Goal: Transaction & Acquisition: Purchase product/service

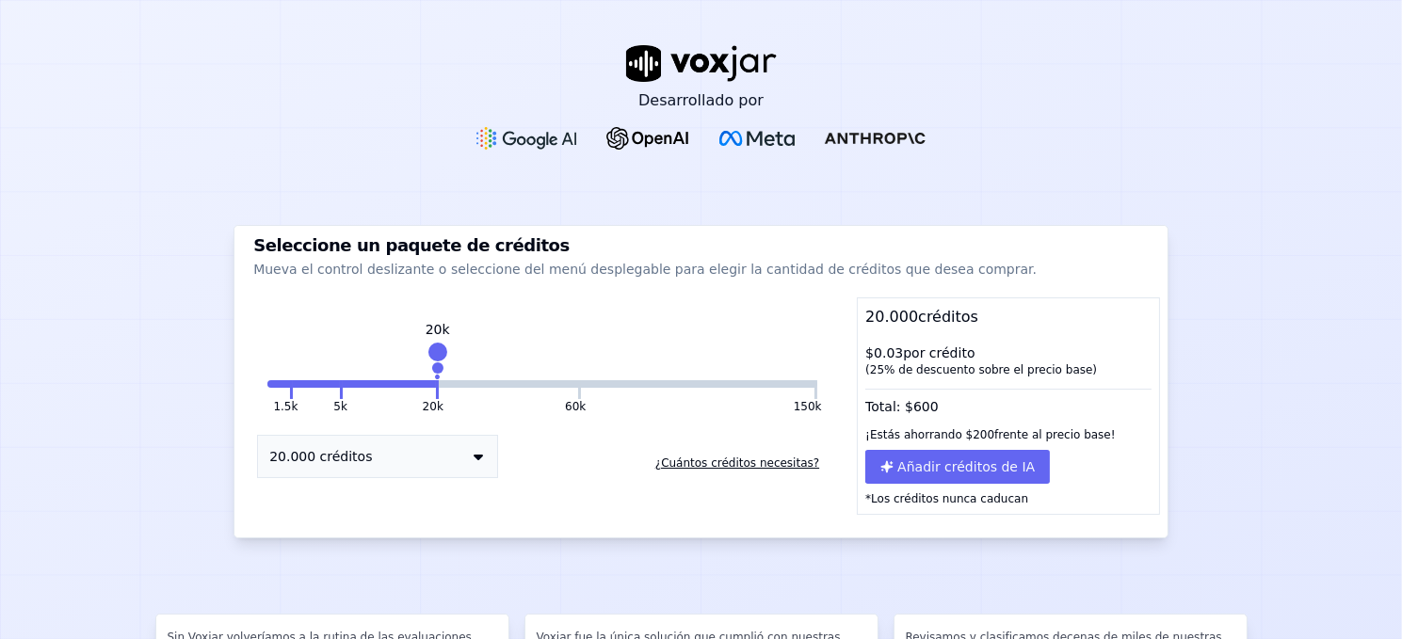
click at [456, 456] on button "20.000 créditos" at bounding box center [377, 456] width 241 height 43
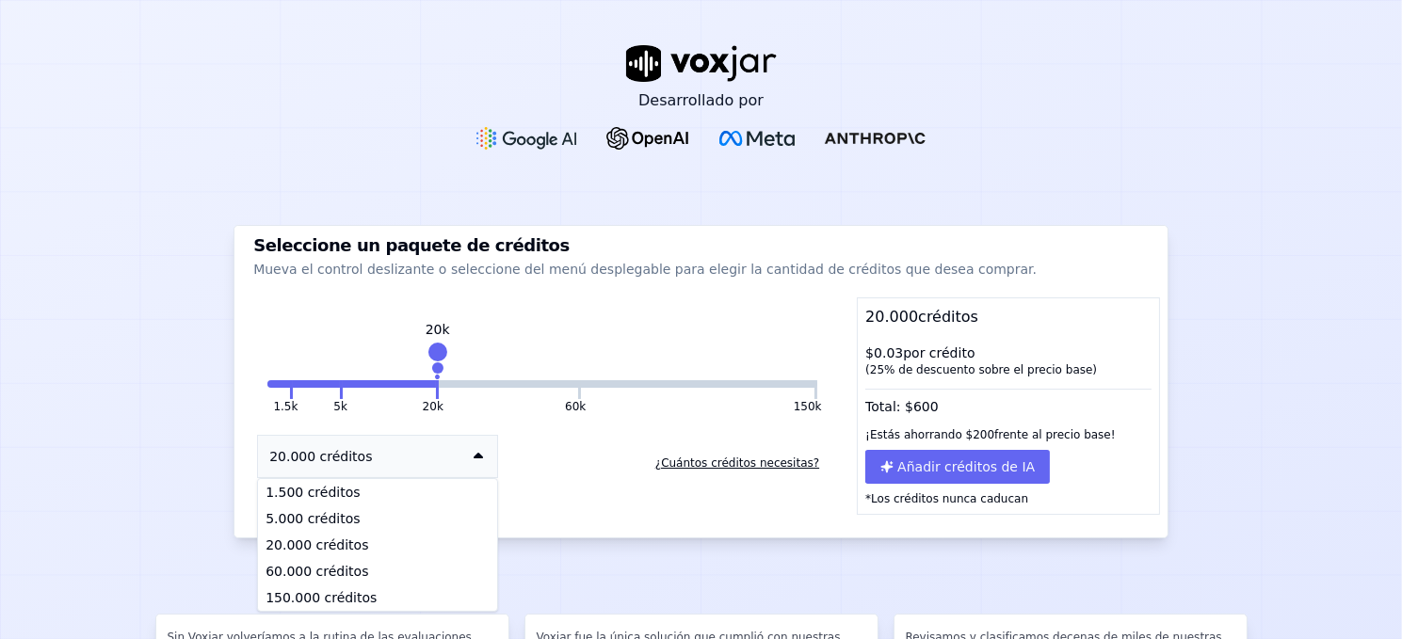
click at [456, 456] on button "20.000 créditos" at bounding box center [377, 456] width 241 height 43
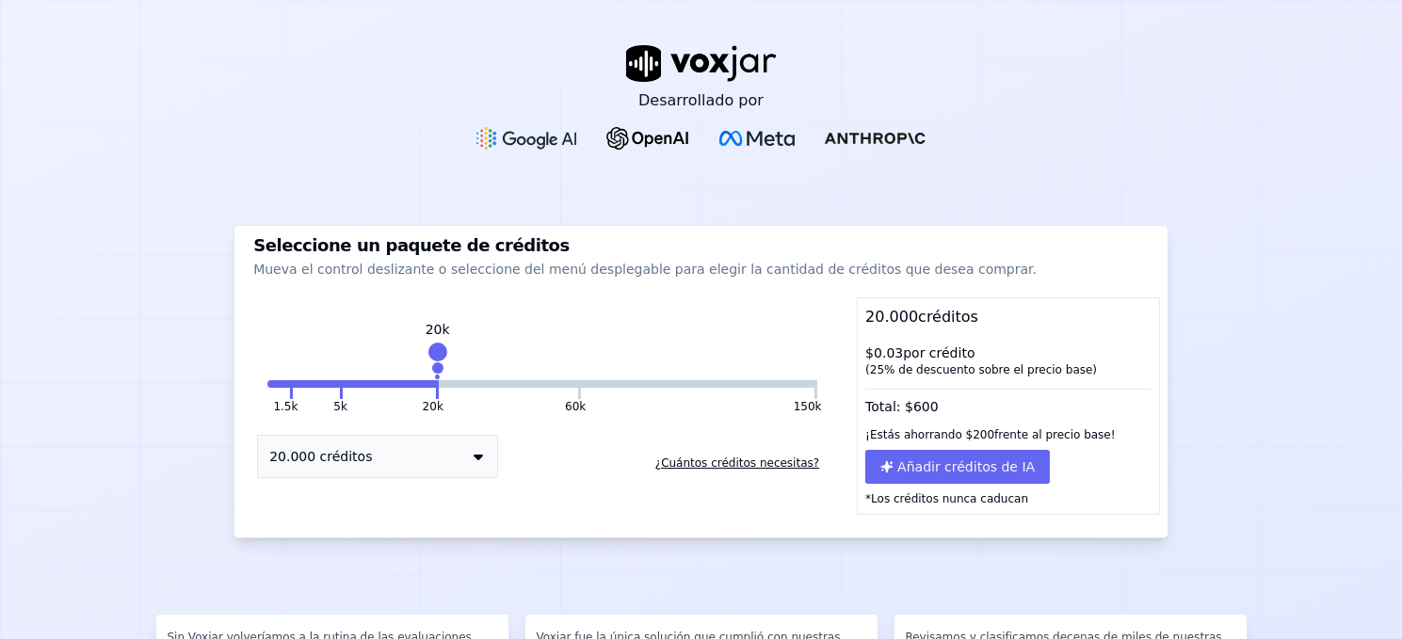
click at [730, 460] on font "¿Cuántos créditos necesitas?" at bounding box center [737, 463] width 164 height 13
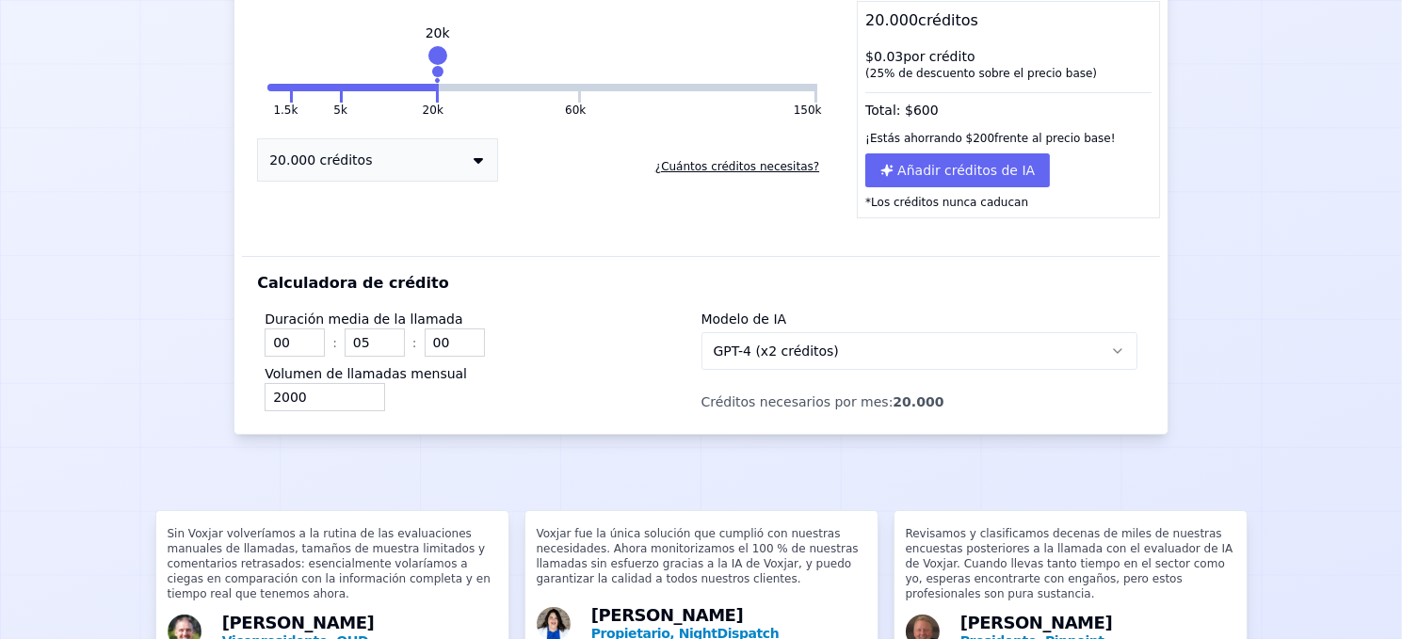
scroll to position [301, 0]
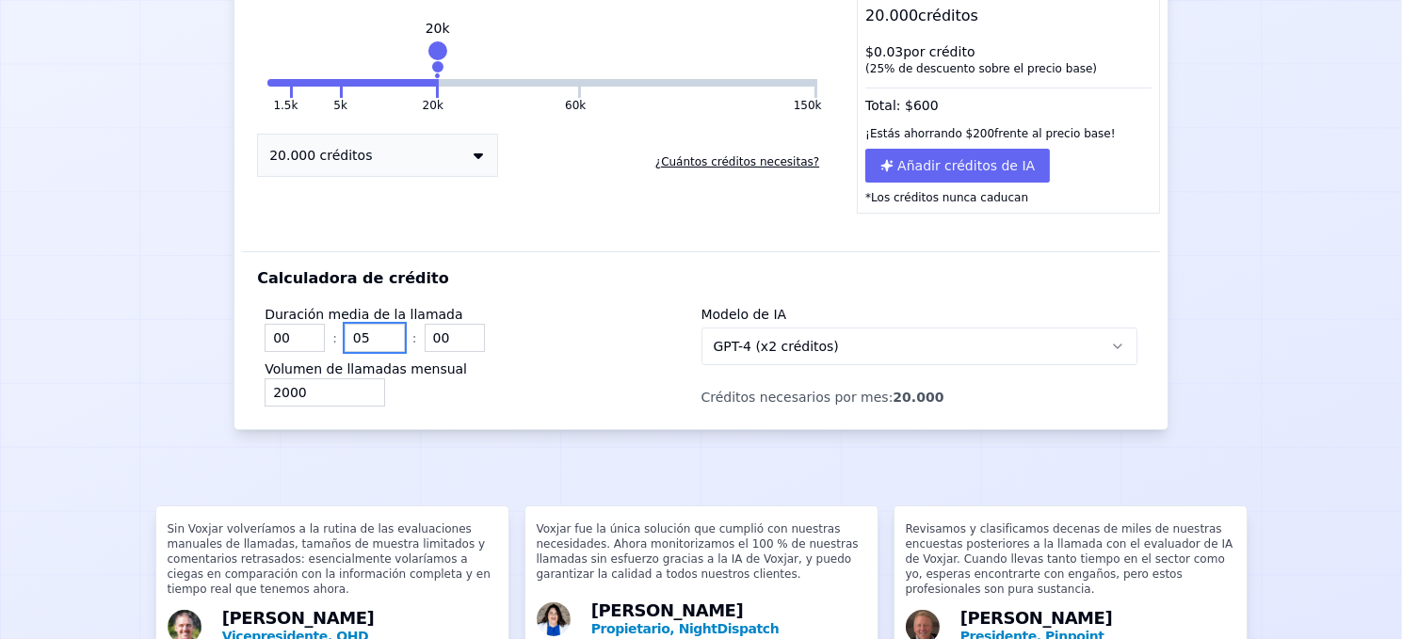
click at [366, 344] on input "05" at bounding box center [375, 338] width 60 height 28
type input "15"
click at [276, 386] on input "2000" at bounding box center [325, 392] width 121 height 28
type input "8000"
click at [769, 332] on button "GPT-4 (x2 créditos)" at bounding box center [919, 347] width 436 height 38
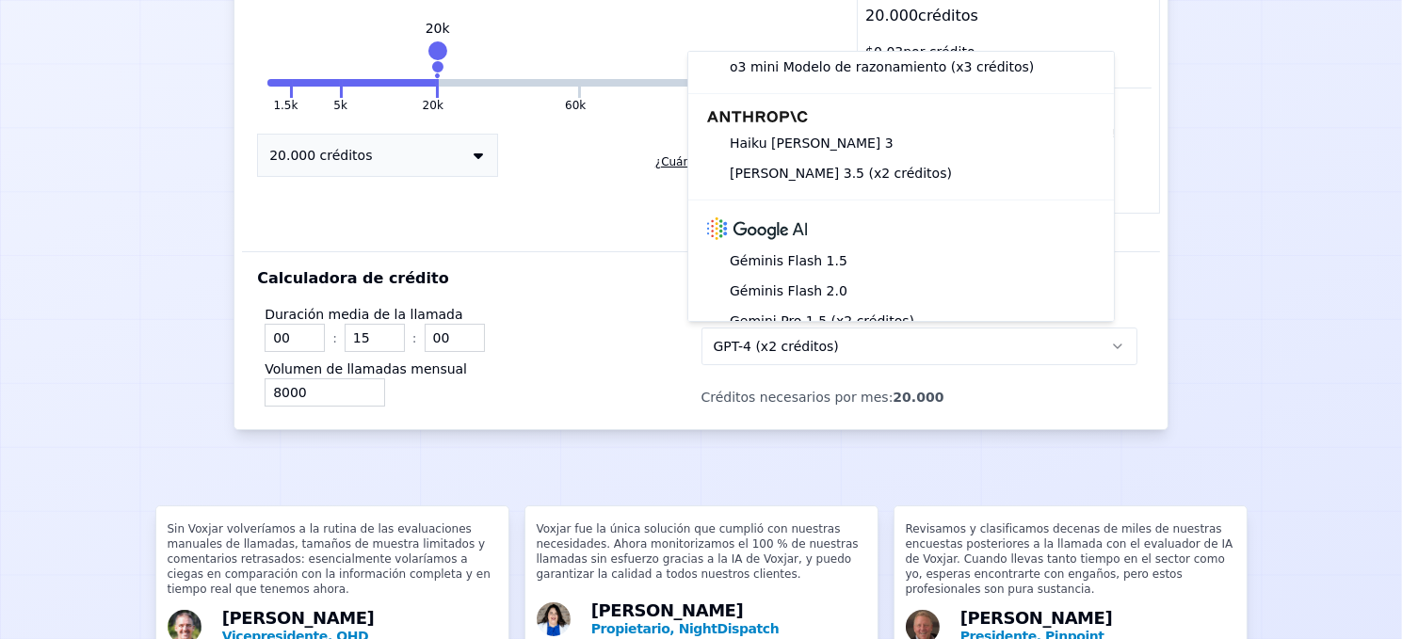
scroll to position [372, 0]
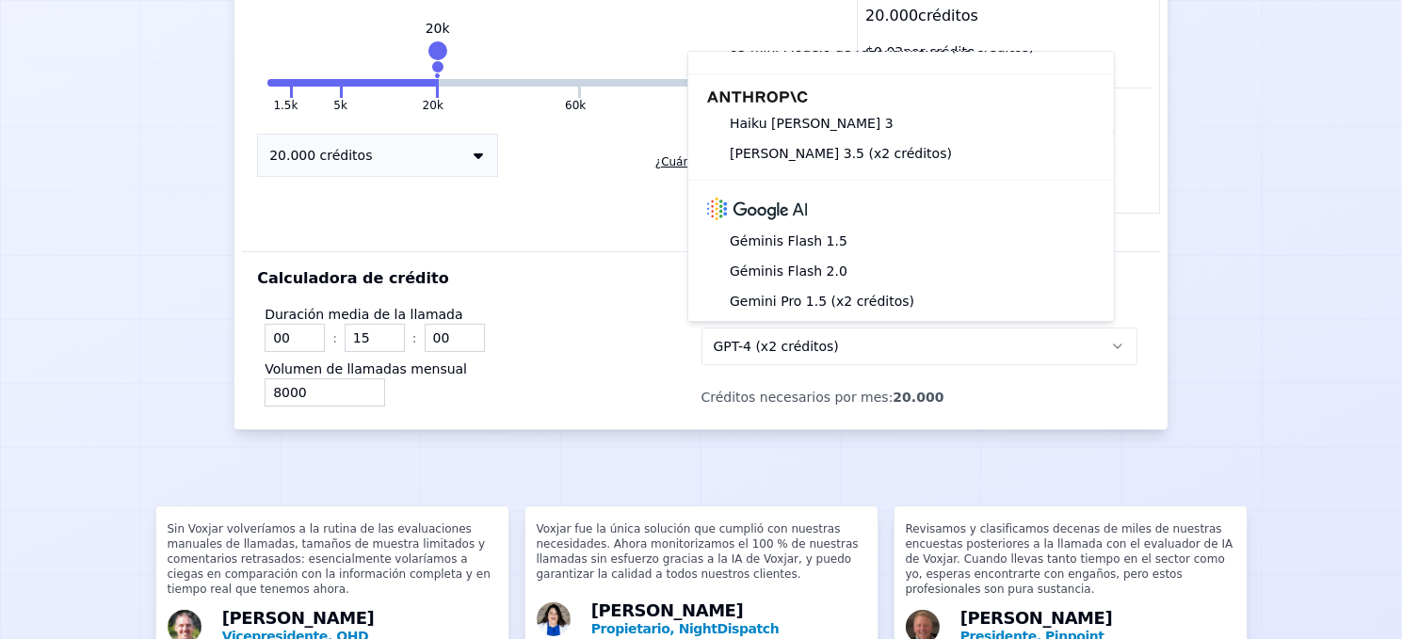
click at [1259, 353] on div "Desarrollado por Seleccione un paquete de créditos Mueva el control deslizante …" at bounding box center [701, 319] width 1402 height 639
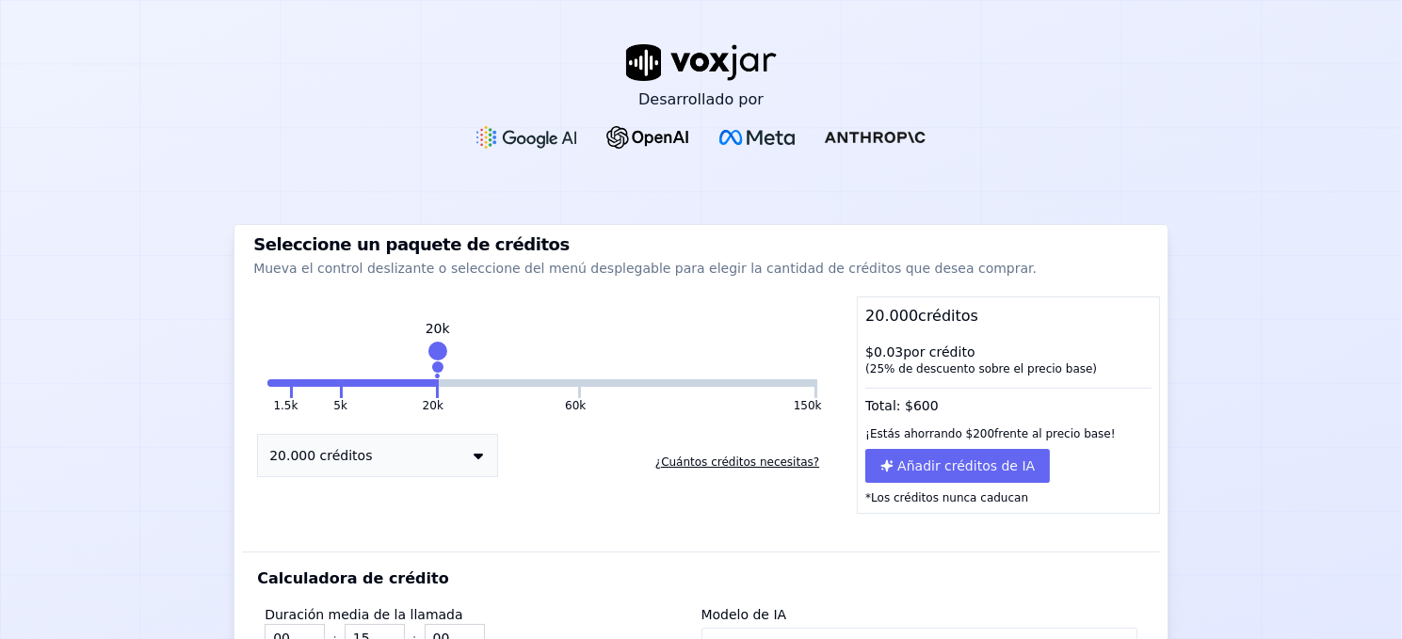
scroll to position [0, 0]
click at [752, 152] on div at bounding box center [700, 153] width 449 height 83
click at [937, 454] on button "Añadir créditos de IA" at bounding box center [957, 467] width 185 height 34
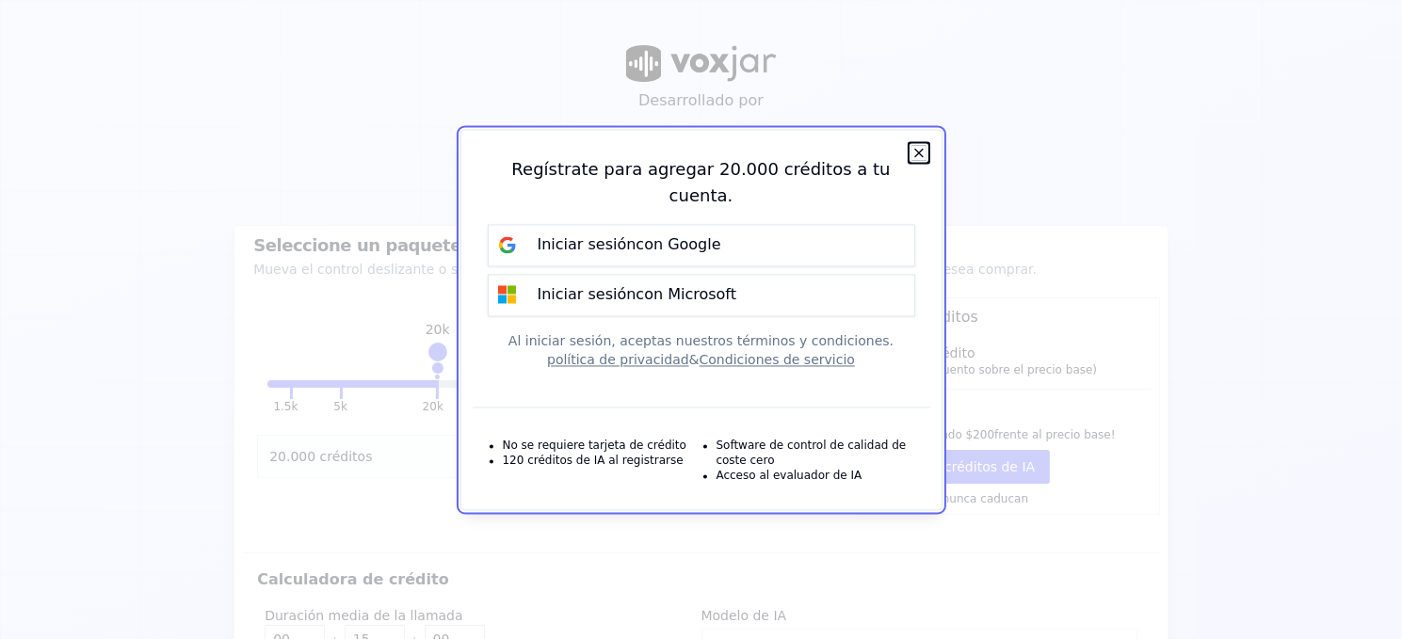
click at [918, 158] on icon "button" at bounding box center [918, 152] width 15 height 15
